Goal: Check status

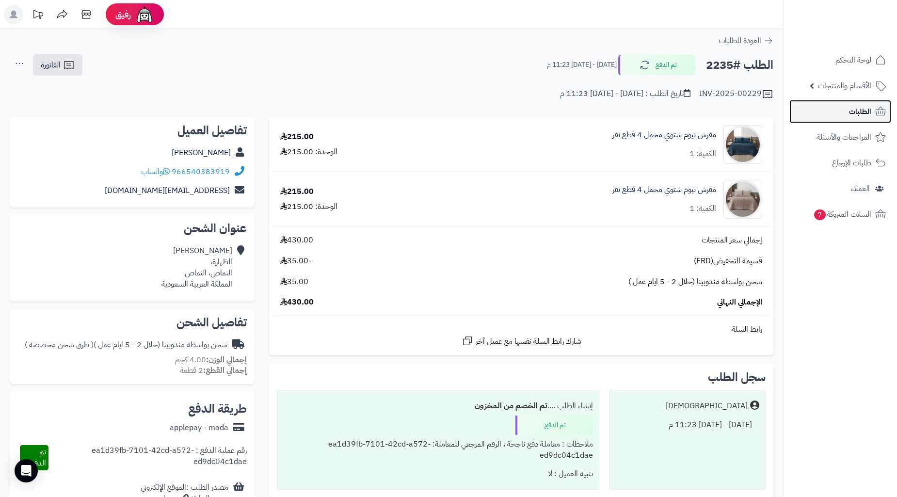
click at [865, 114] on span "الطلبات" at bounding box center [860, 112] width 22 height 14
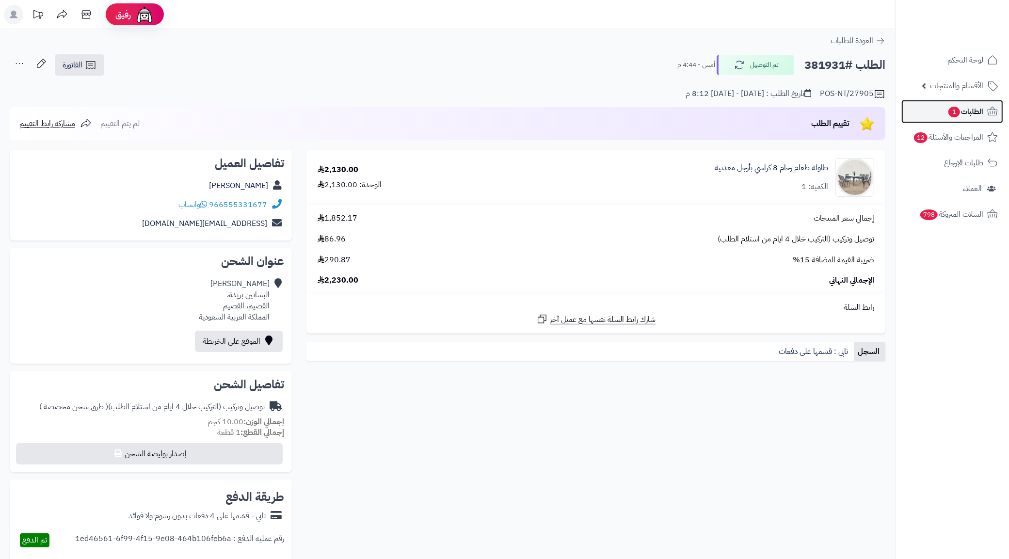
click at [985, 112] on link "الطلبات 1" at bounding box center [952, 111] width 102 height 23
click at [970, 112] on span "الطلبات 1" at bounding box center [965, 112] width 36 height 14
